Goal: Task Accomplishment & Management: Manage account settings

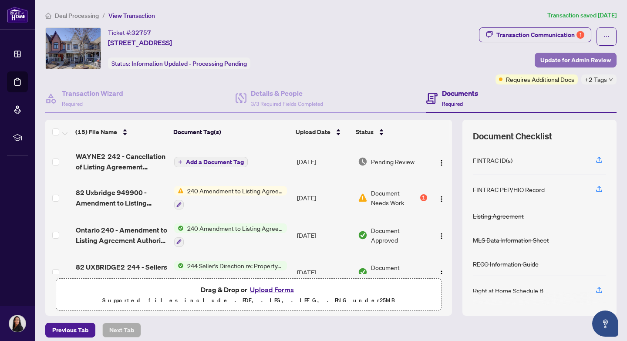
click at [569, 61] on span "Update for Admin Review" at bounding box center [575, 60] width 71 height 14
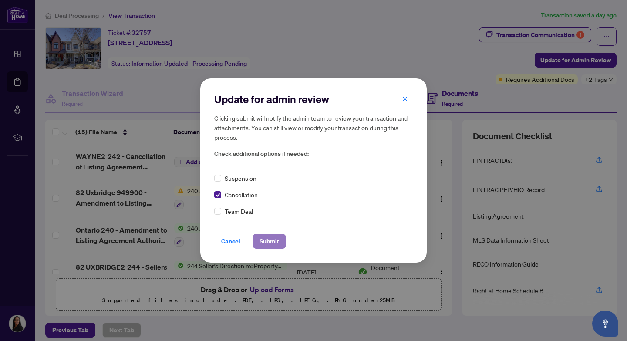
click at [267, 243] on span "Submit" at bounding box center [270, 241] width 20 height 14
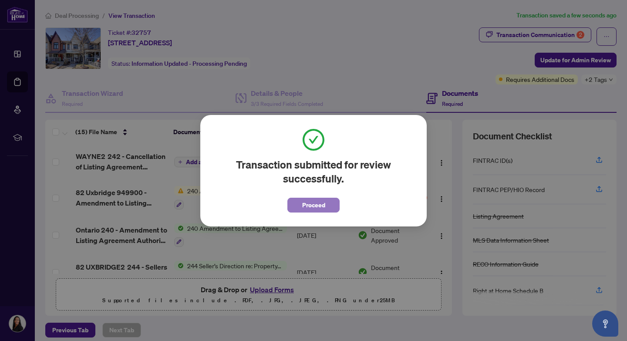
click at [310, 206] on span "Proceed" at bounding box center [313, 205] width 23 height 14
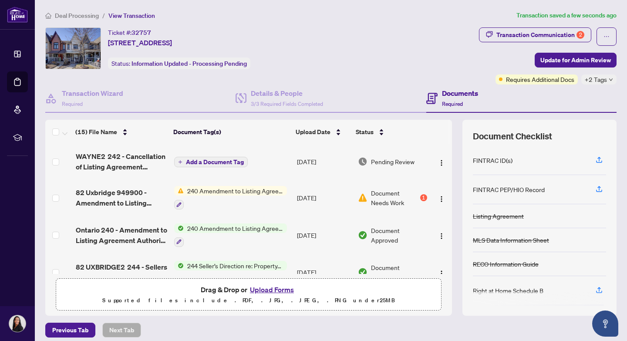
click at [212, 162] on span "Add a Document Tag" at bounding box center [215, 162] width 58 height 6
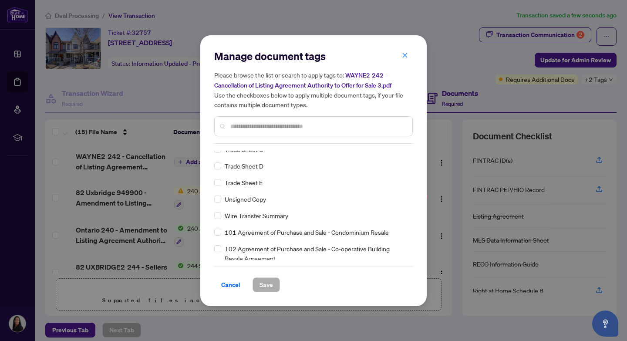
scroll to position [2044, 0]
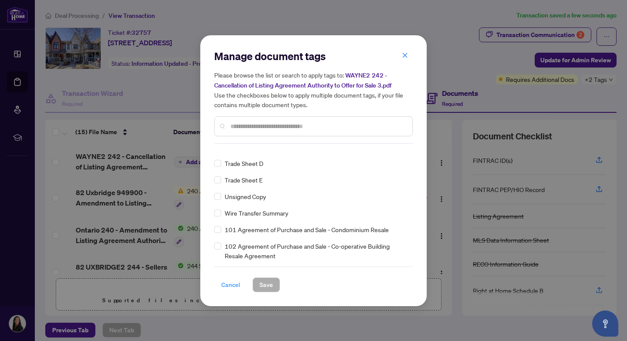
click at [230, 284] on span "Cancel" at bounding box center [230, 285] width 19 height 14
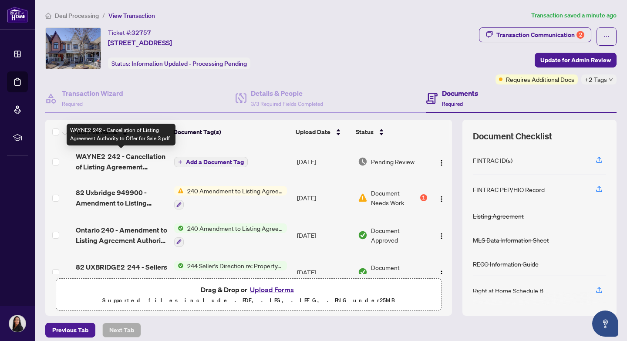
click at [112, 157] on span "WAYNE2 242 - Cancellation of Listing Agreement Authority to Offer for Sale 3.pdf" at bounding box center [121, 161] width 91 height 21
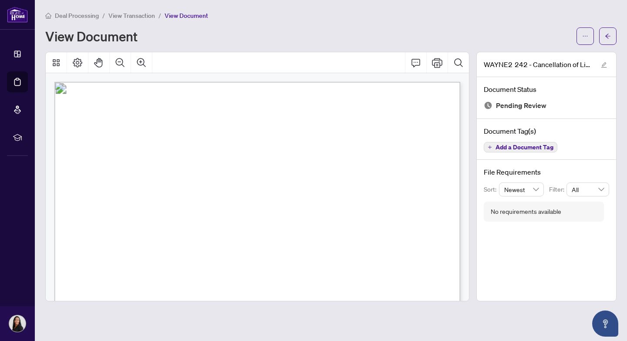
click at [133, 15] on span "View Transaction" at bounding box center [131, 16] width 47 height 8
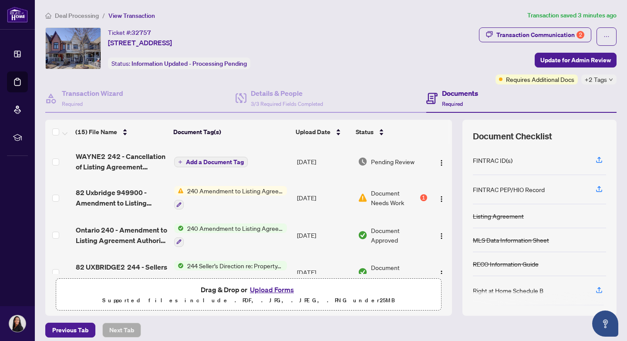
click at [214, 162] on span "Add a Document Tag" at bounding box center [215, 162] width 58 height 6
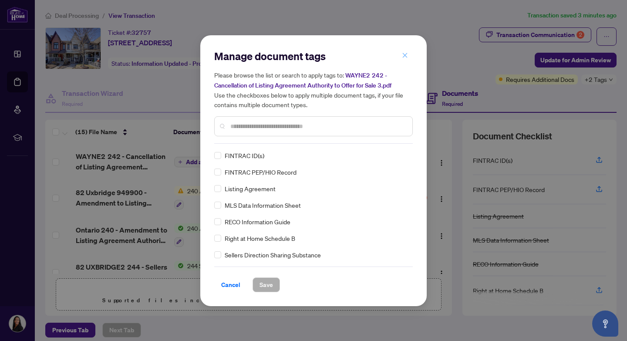
click at [405, 57] on icon "close" at bounding box center [405, 55] width 6 height 6
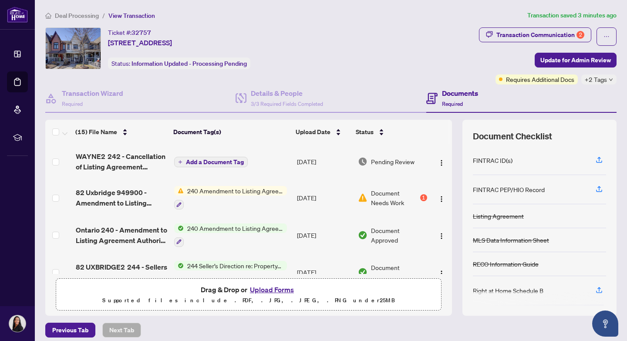
click at [405, 57] on div "Manage document tags Please browse the list or search to apply tags to: WAYNE2 …" at bounding box center [313, 170] width 627 height 341
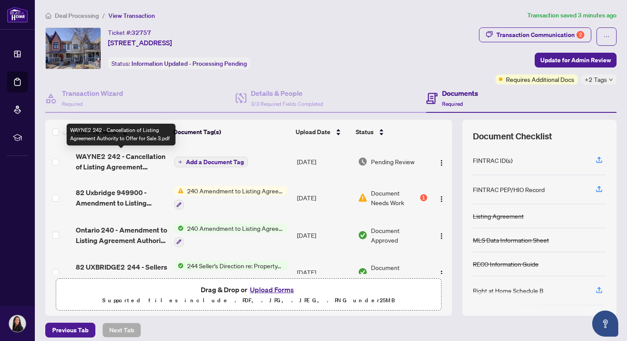
click at [96, 161] on span "WAYNE2 242 - Cancellation of Listing Agreement Authority to Offer for Sale 3.pdf" at bounding box center [121, 161] width 91 height 21
